Goal: Transaction & Acquisition: Download file/media

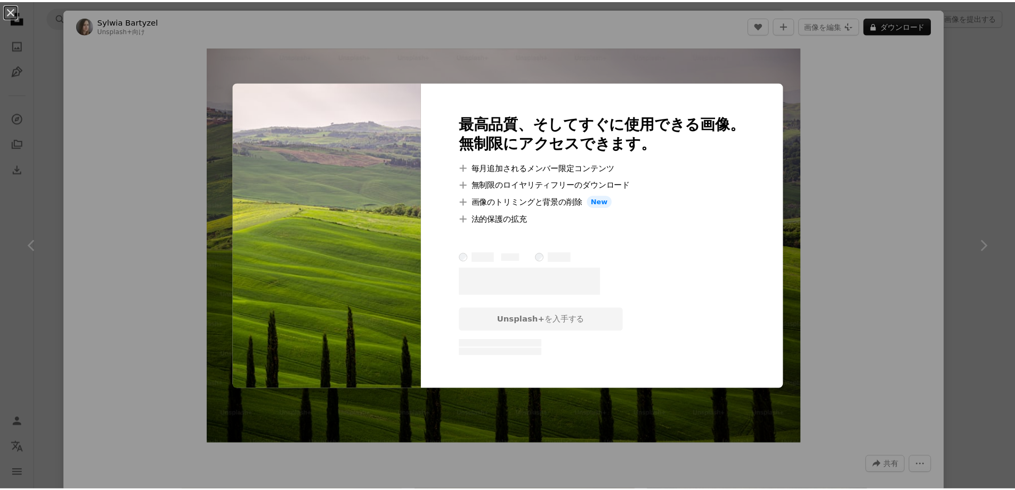
scroll to position [2025, 0]
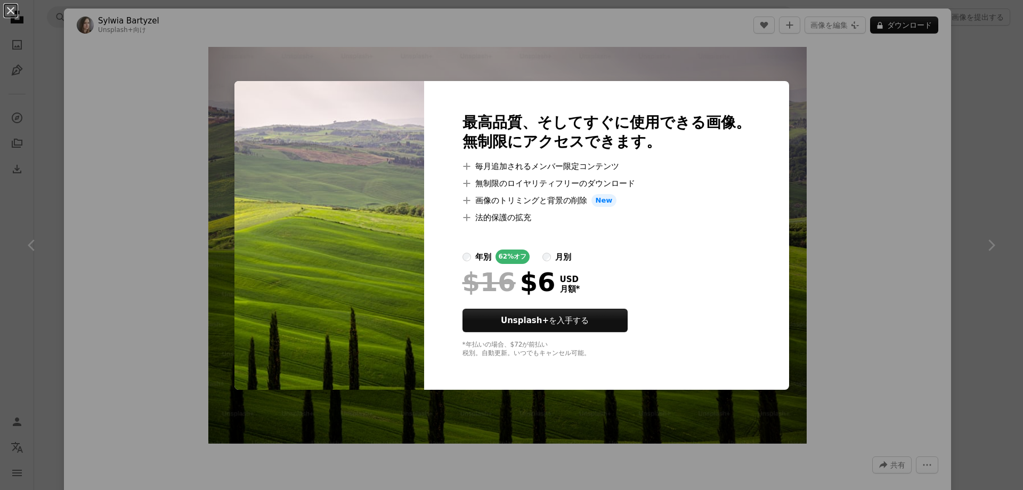
click at [794, 157] on div "An X shape 最高品質、そしてすぐに使用できる画像。 無制限にアクセスできます。 A plus sign 毎月追加されるメンバー限定コンテンツ A p…" at bounding box center [511, 245] width 1023 height 490
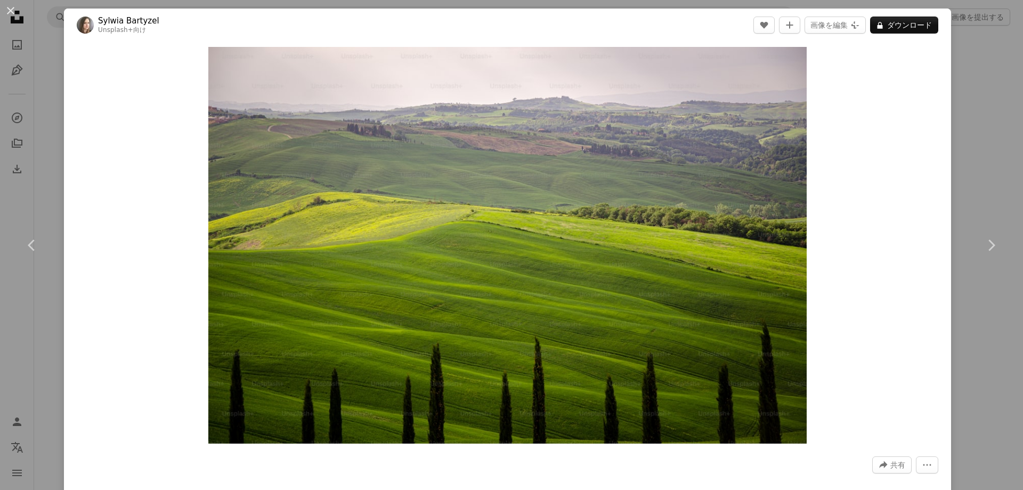
click at [979, 59] on div "An X shape Chevron left Chevron right Sylwia Bartyzel Unsplash+ 向け A heart A pl…" at bounding box center [511, 245] width 1023 height 490
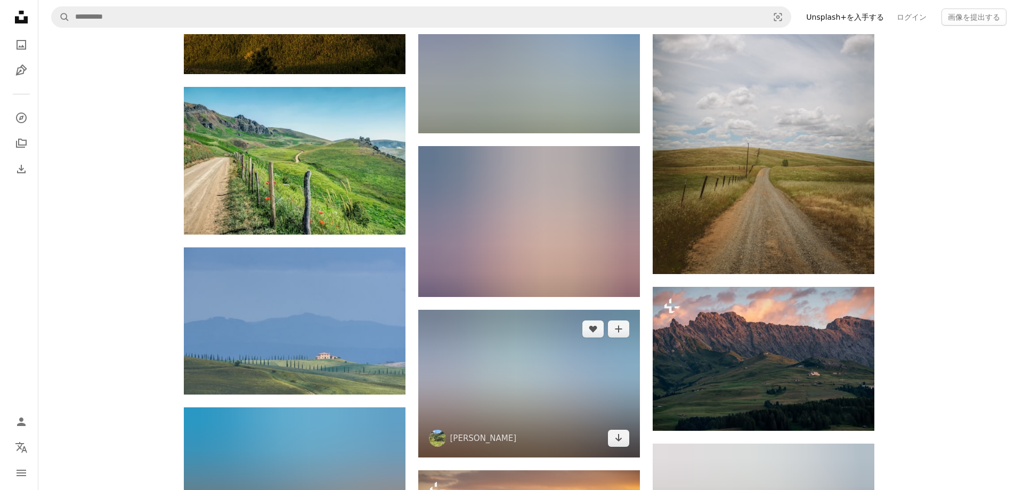
scroll to position [16031, 0]
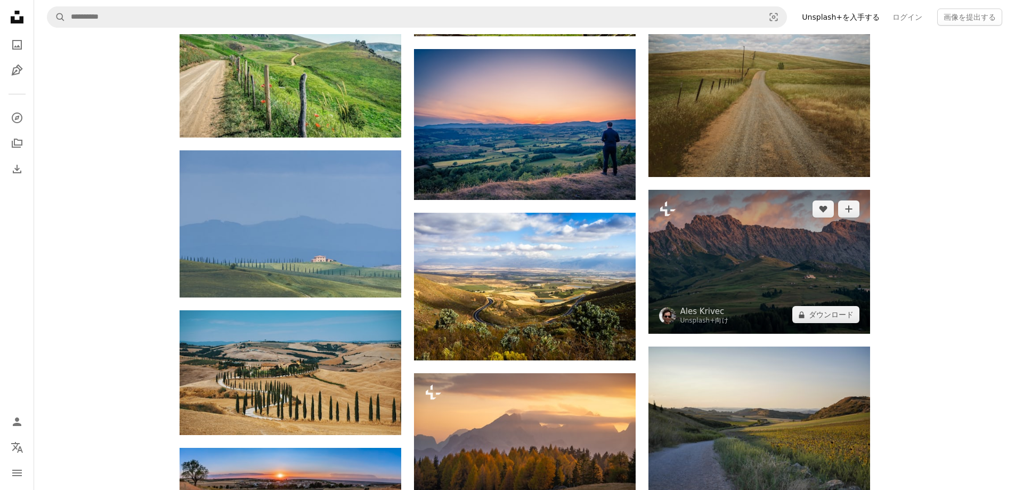
click at [768, 232] on img at bounding box center [760, 262] width 222 height 144
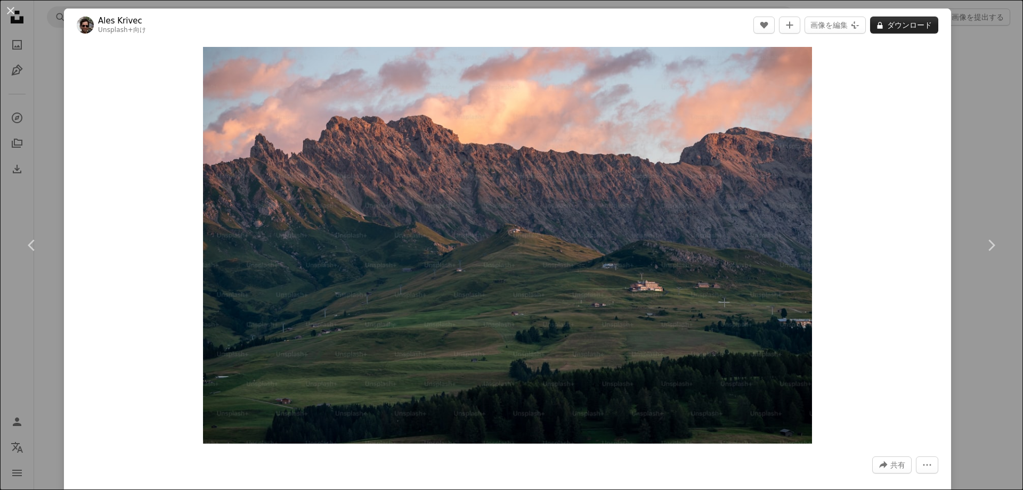
click at [915, 29] on button "A lock ダウンロード" at bounding box center [904, 25] width 68 height 17
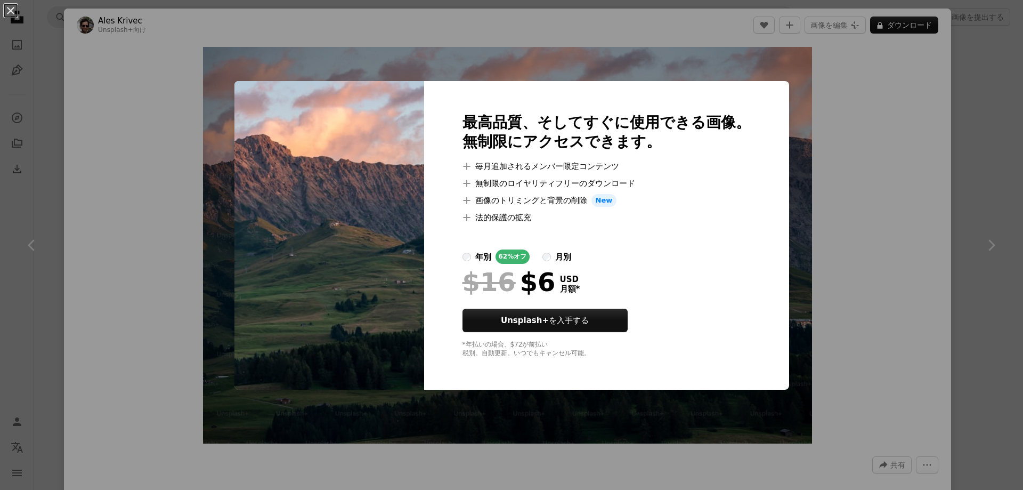
click at [836, 157] on div "An X shape 最高品質、そしてすぐに使用できる画像。 無制限にアクセスできます。 A plus sign 毎月追加されるメンバー限定コンテンツ A p…" at bounding box center [511, 245] width 1023 height 490
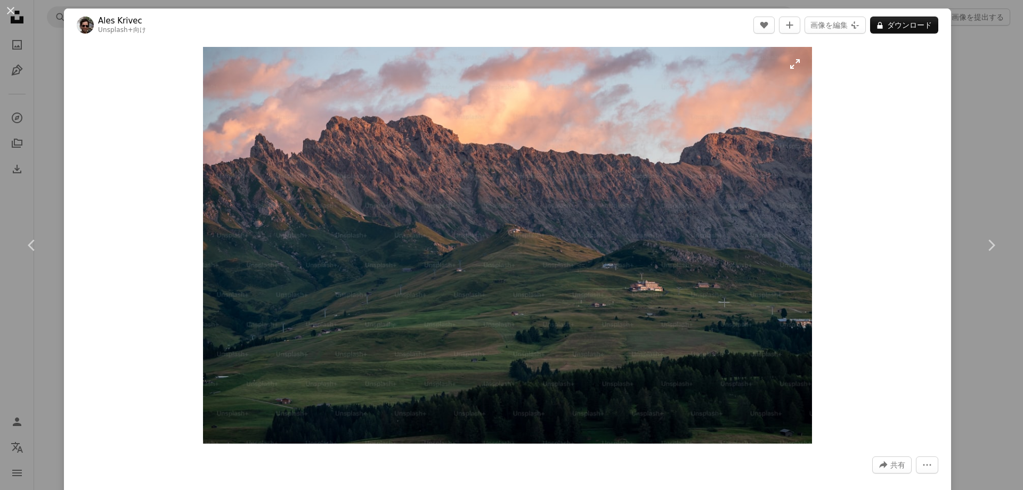
click at [722, 147] on img "この画像でズームインする" at bounding box center [508, 245] width 610 height 397
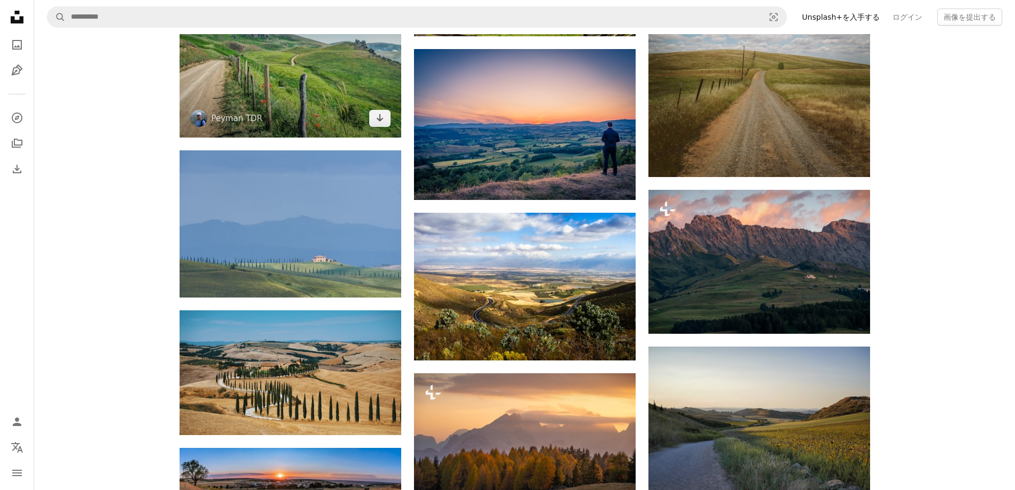
scroll to position [15711, 0]
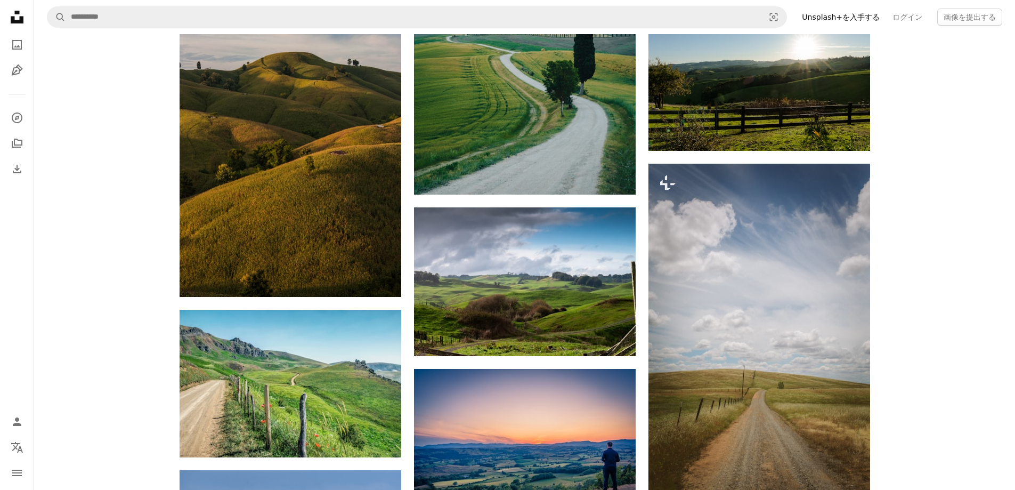
click at [16, 17] on icon "Unsplash logo Unsplash ホーム" at bounding box center [16, 16] width 21 height 21
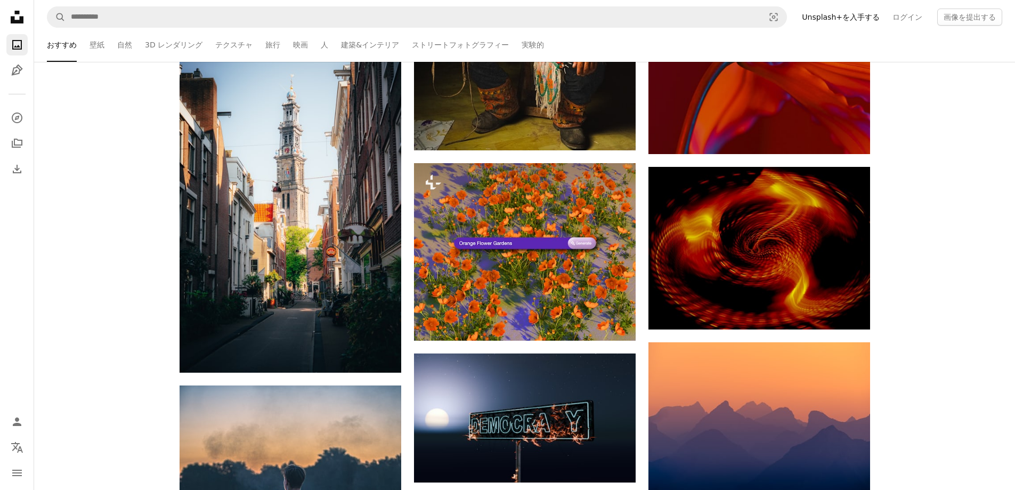
scroll to position [16949, 0]
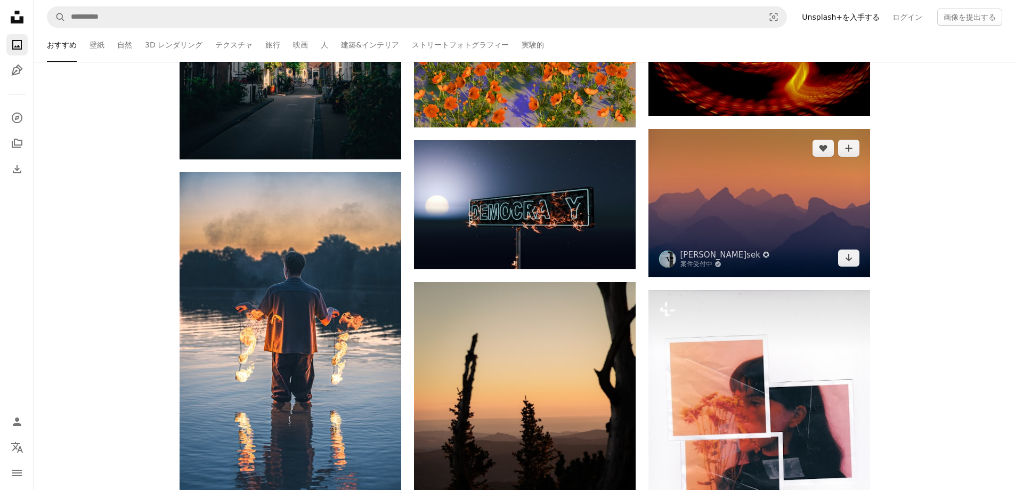
click at [781, 196] on img at bounding box center [760, 203] width 222 height 148
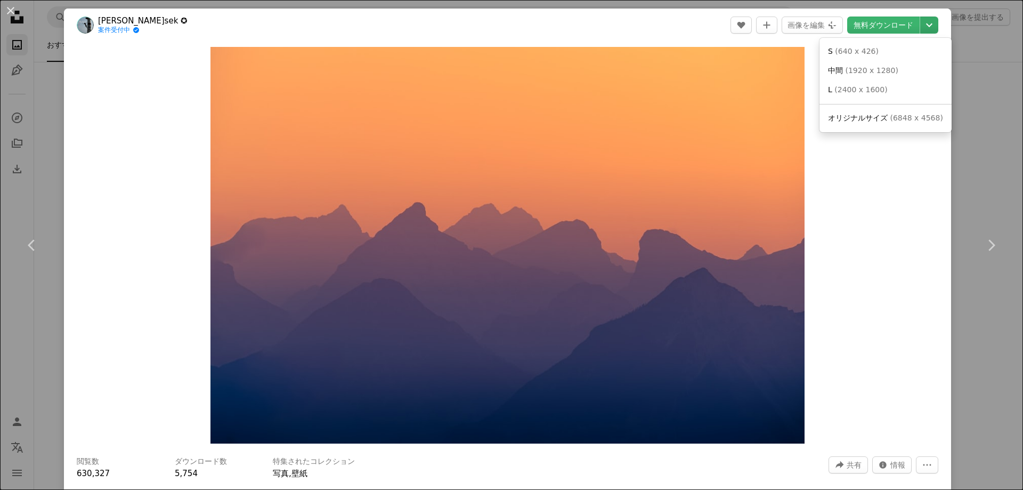
click at [921, 24] on icon "Chevron down" at bounding box center [929, 25] width 17 height 13
click at [867, 69] on span "( 1920 x 1280 )" at bounding box center [871, 70] width 53 height 9
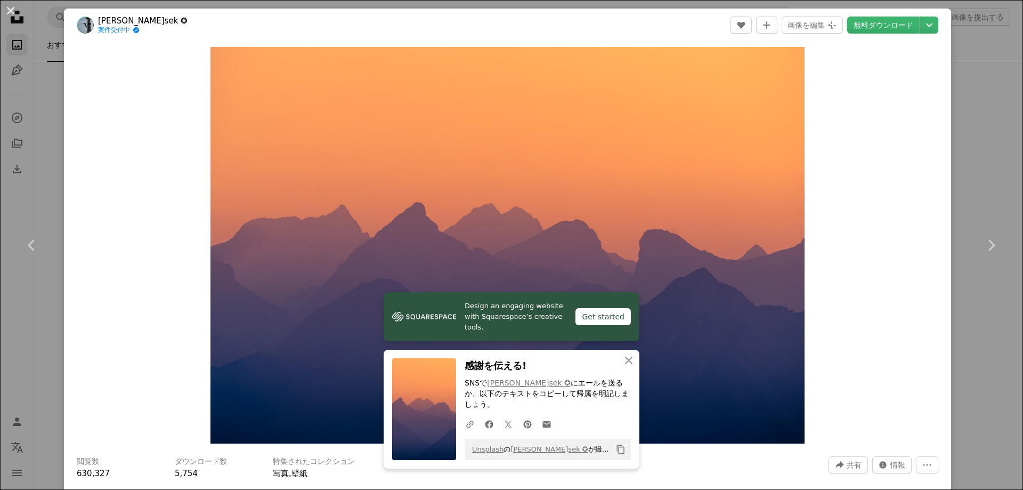
click at [10, 11] on button "An X shape" at bounding box center [10, 10] width 13 height 13
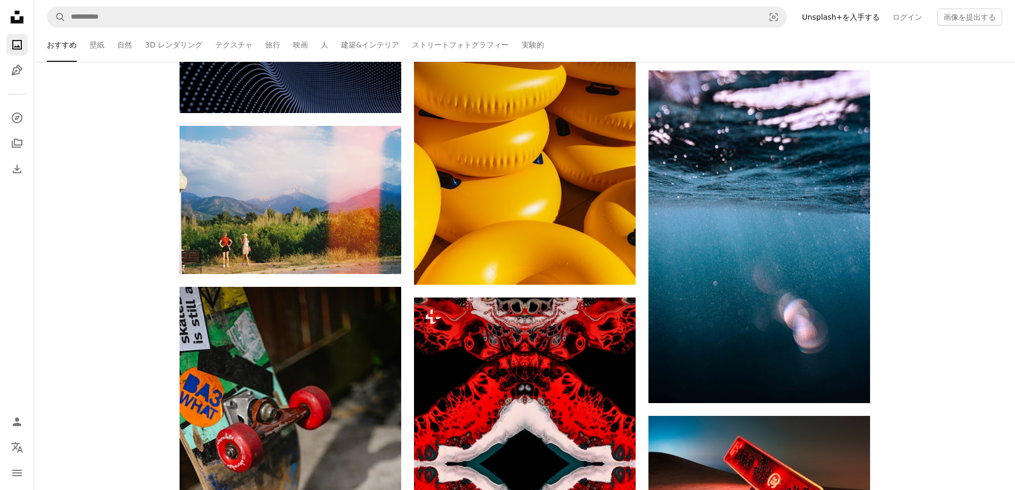
scroll to position [25744, 0]
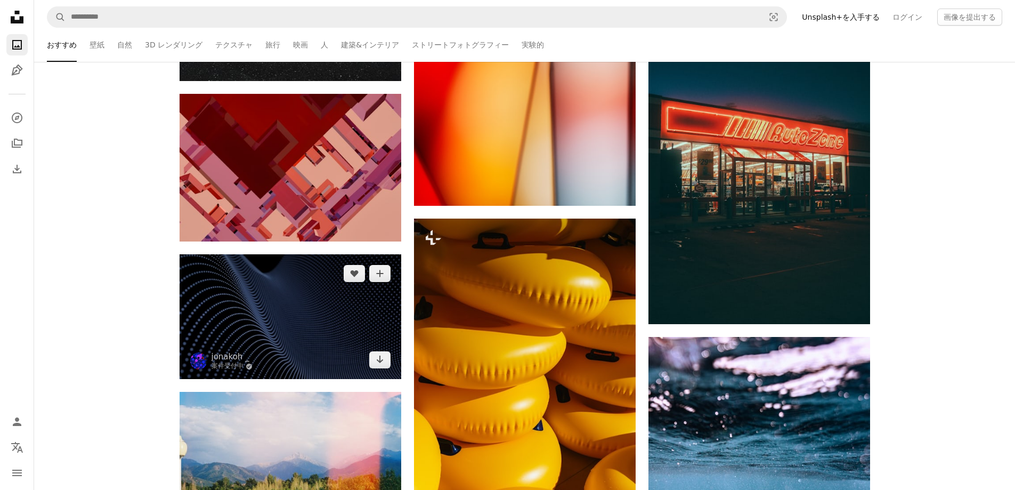
click at [337, 320] on img at bounding box center [291, 316] width 222 height 125
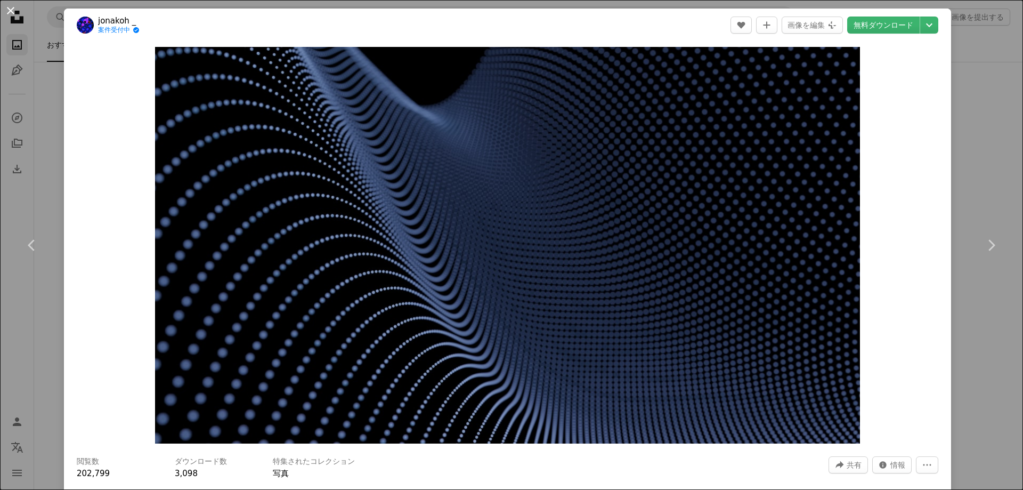
click at [11, 10] on button "An X shape" at bounding box center [10, 10] width 13 height 13
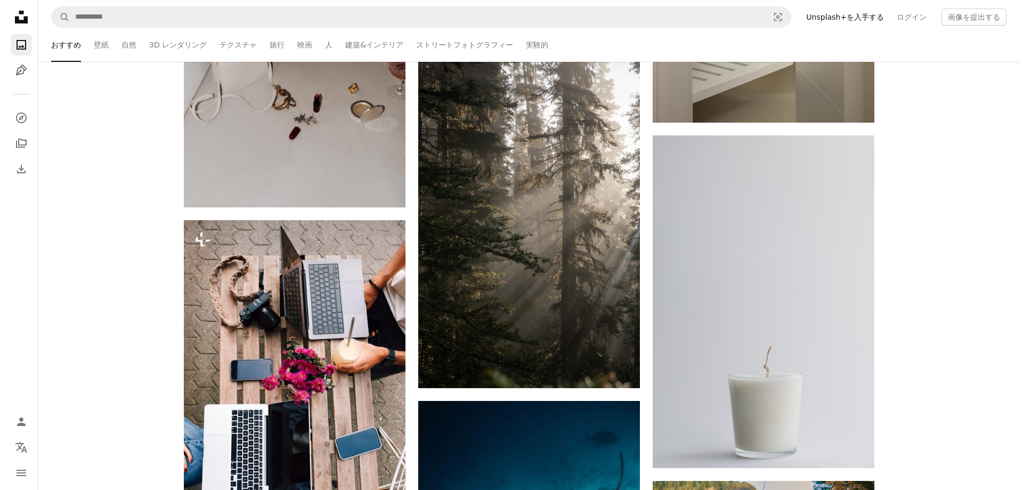
scroll to position [32513, 0]
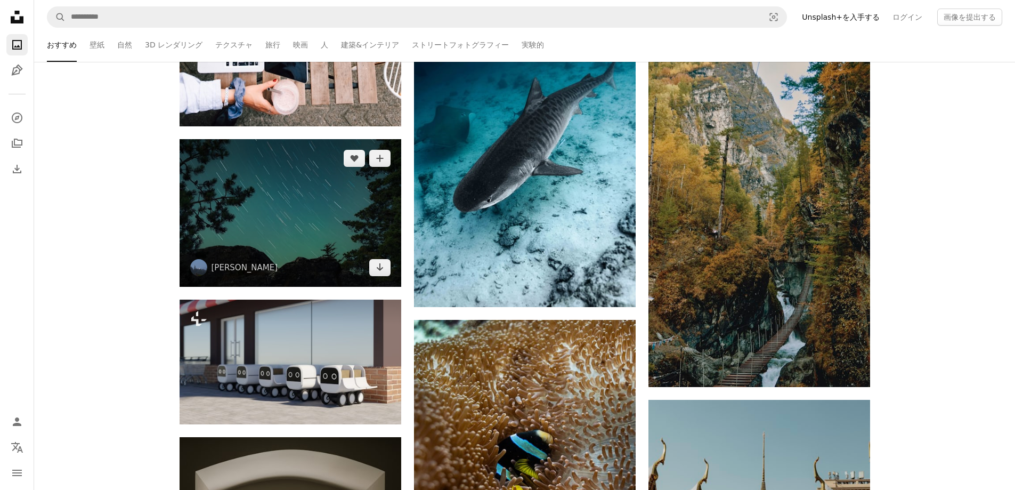
click at [321, 213] on img at bounding box center [291, 213] width 222 height 148
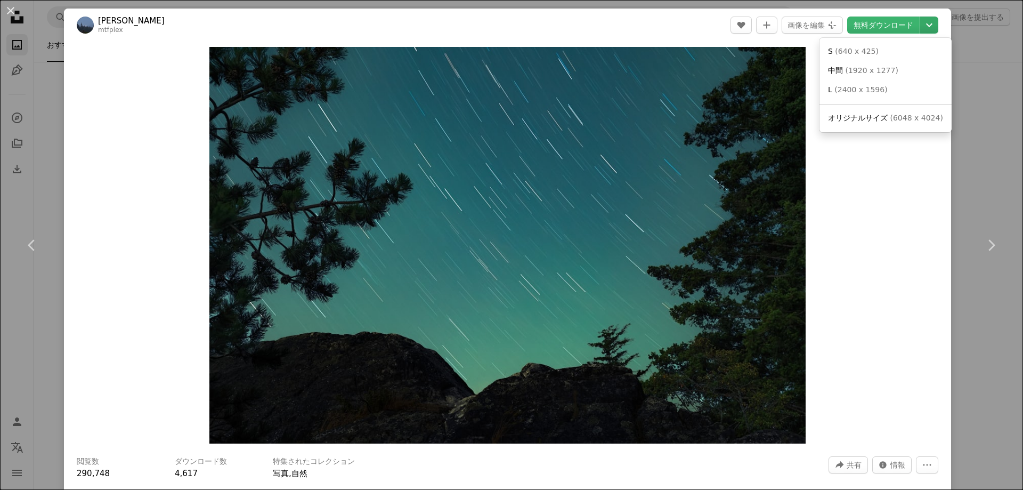
click at [923, 21] on icon "Chevron down" at bounding box center [929, 25] width 17 height 13
click at [882, 72] on span "( 1920 x 1277 )" at bounding box center [871, 70] width 53 height 9
